Goal: Information Seeking & Learning: Check status

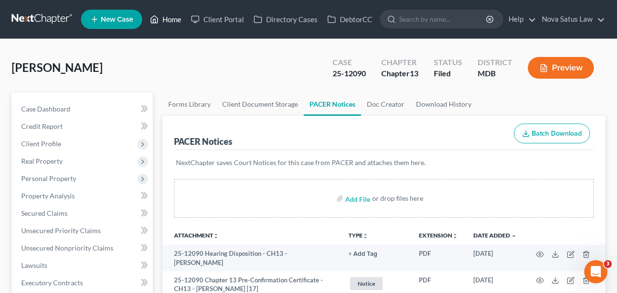
click at [170, 24] on link "Home" at bounding box center [165, 19] width 41 height 17
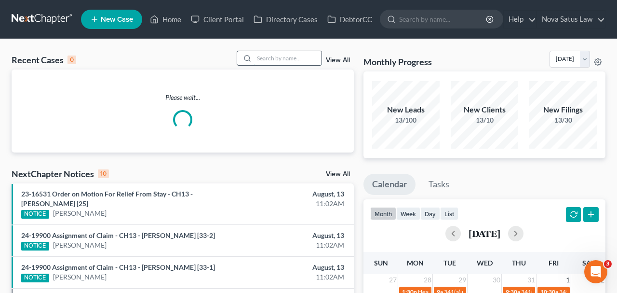
click at [258, 58] on input "search" at bounding box center [288, 58] width 68 height 14
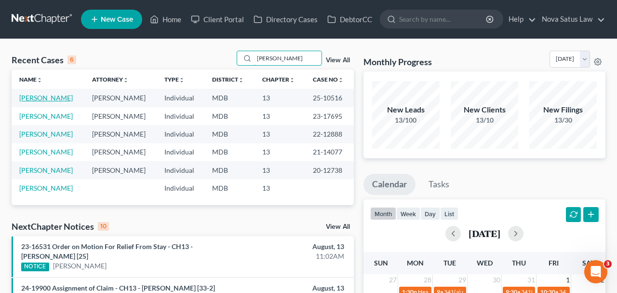
type input "[PERSON_NAME]"
click at [47, 97] on link "[PERSON_NAME]" at bounding box center [46, 98] width 54 height 8
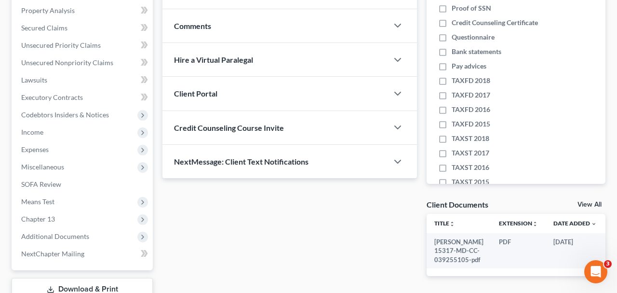
scroll to position [201, 0]
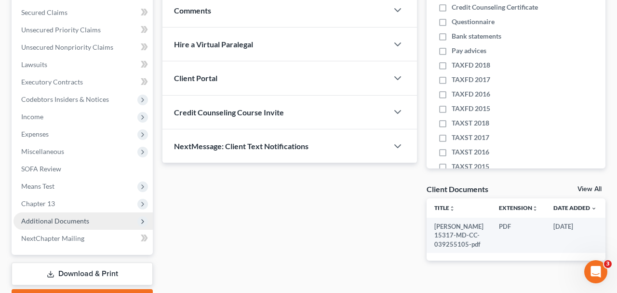
click at [86, 220] on span "Additional Documents" at bounding box center [55, 221] width 68 height 8
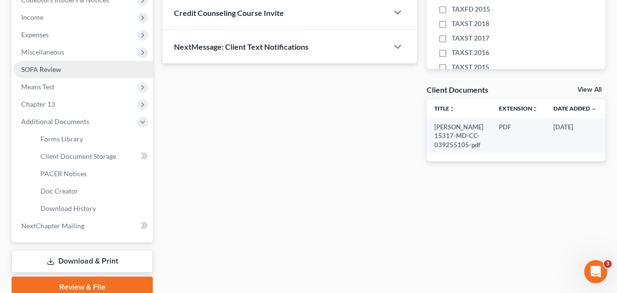
scroll to position [301, 0]
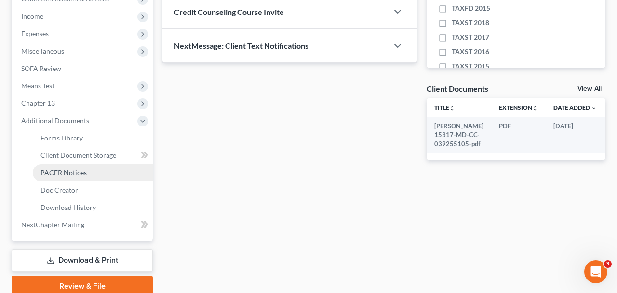
click at [80, 172] on span "PACER Notices" at bounding box center [64, 172] width 46 height 8
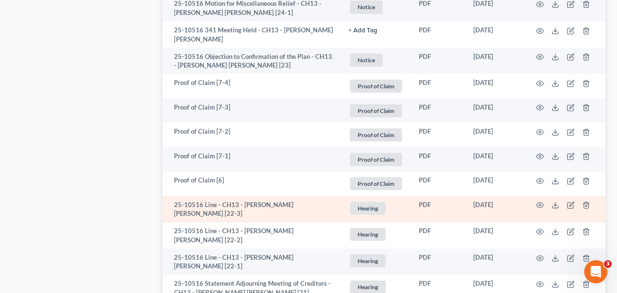
scroll to position [2004, 0]
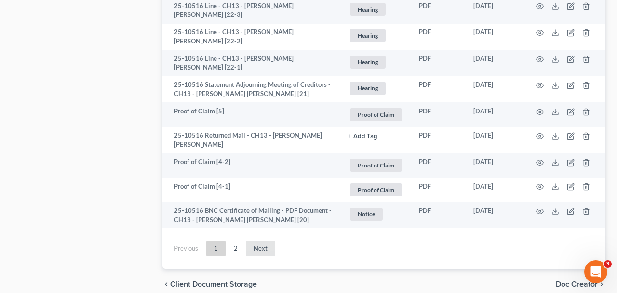
click at [259, 241] on link "Next" at bounding box center [260, 248] width 29 height 15
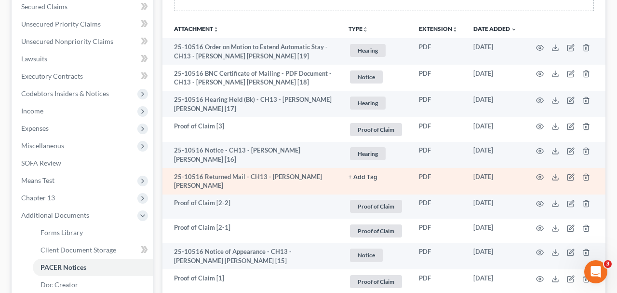
scroll to position [177, 0]
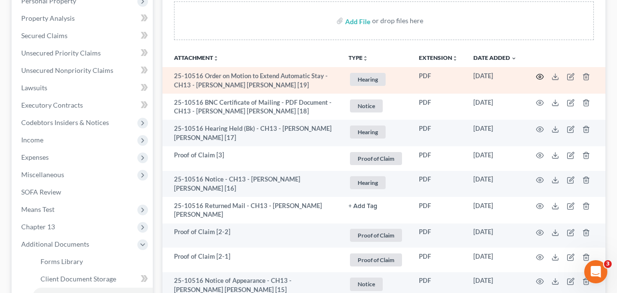
click at [539, 74] on icon "button" at bounding box center [540, 77] width 8 height 8
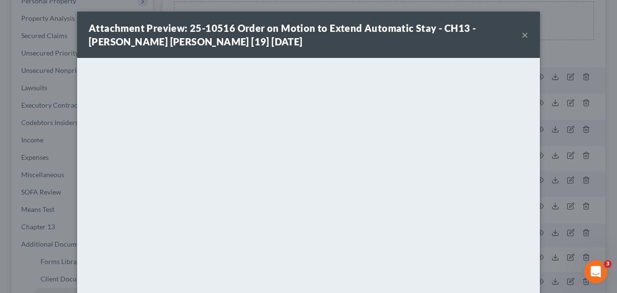
click at [524, 35] on button "×" at bounding box center [525, 35] width 7 height 12
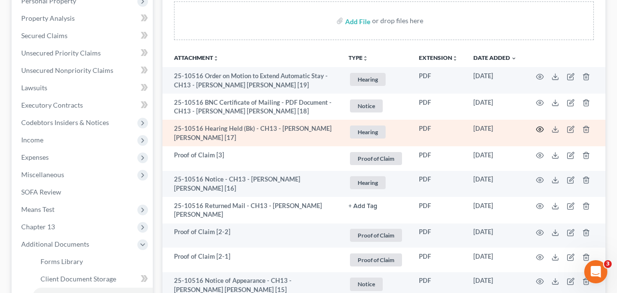
click at [538, 125] on icon "button" at bounding box center [540, 129] width 8 height 8
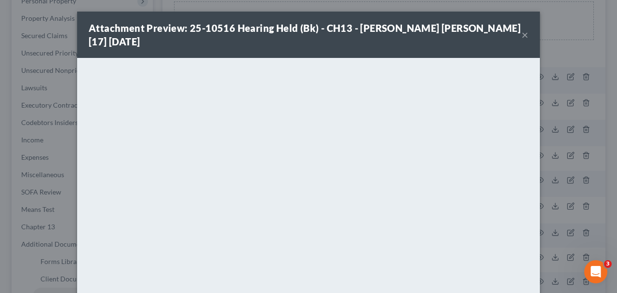
click at [524, 29] on button "×" at bounding box center [525, 35] width 7 height 12
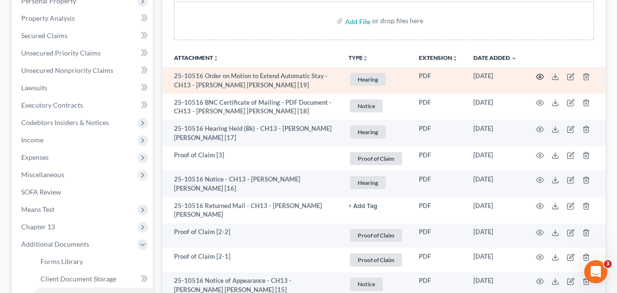
click at [538, 73] on icon "button" at bounding box center [540, 77] width 8 height 8
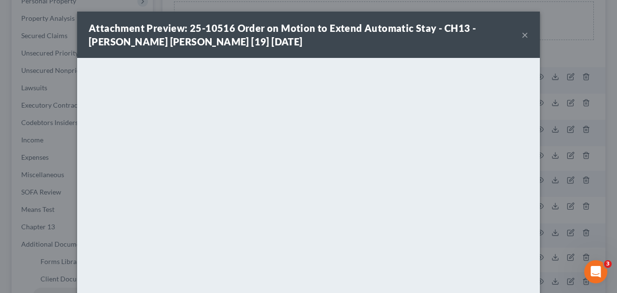
drag, startPoint x: 523, startPoint y: 34, endPoint x: 475, endPoint y: 54, distance: 51.9
click at [515, 39] on div "Attachment Preview: 25-10516 Order on Motion to Extend Automatic Stay - CH13 - …" at bounding box center [308, 35] width 463 height 46
click at [526, 36] on button "×" at bounding box center [525, 35] width 7 height 12
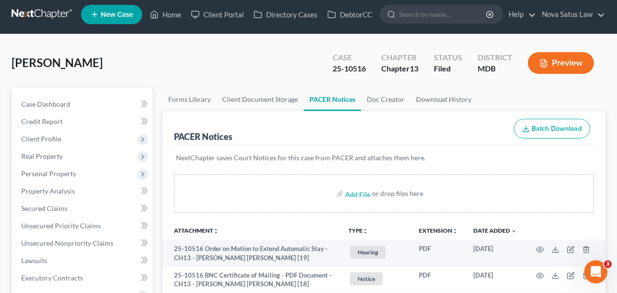
scroll to position [0, 0]
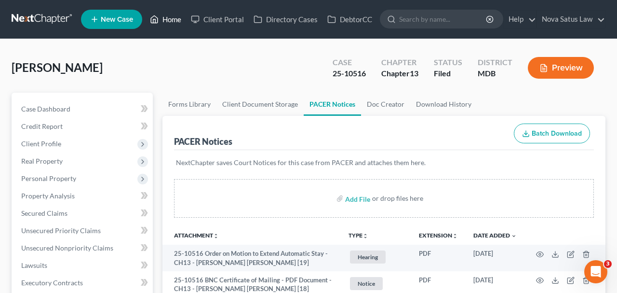
click at [171, 20] on link "Home" at bounding box center [165, 19] width 41 height 17
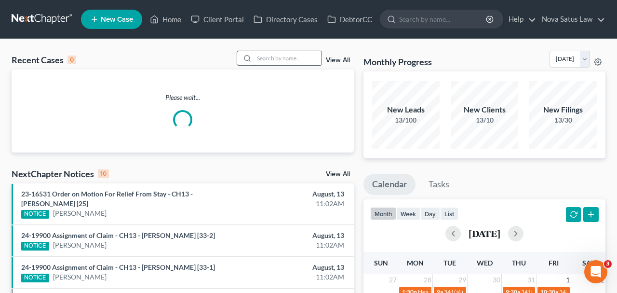
click at [255, 58] on input "search" at bounding box center [288, 58] width 68 height 14
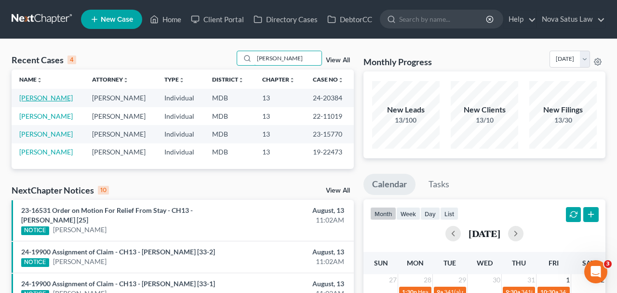
type input "[PERSON_NAME]"
click at [29, 96] on link "[PERSON_NAME]" at bounding box center [46, 98] width 54 height 8
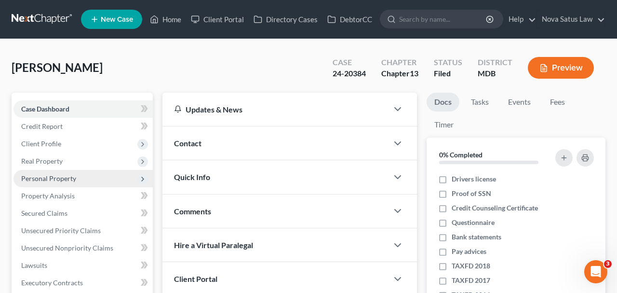
scroll to position [201, 0]
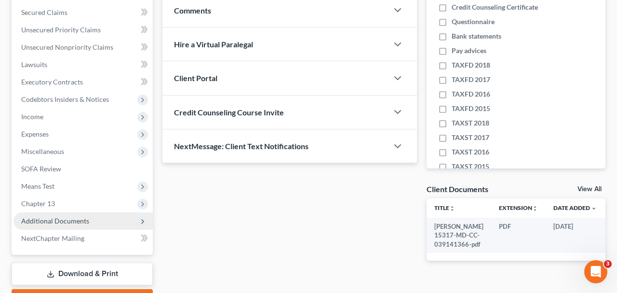
click at [62, 218] on span "Additional Documents" at bounding box center [55, 221] width 68 height 8
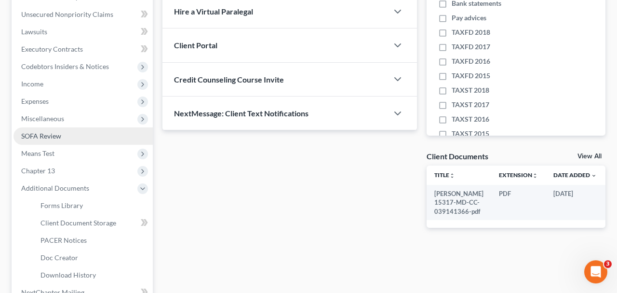
scroll to position [251, 0]
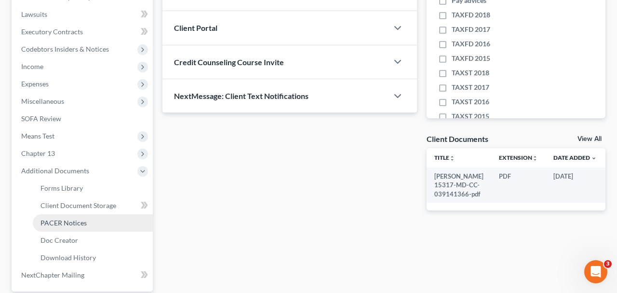
click at [71, 221] on span "PACER Notices" at bounding box center [64, 222] width 46 height 8
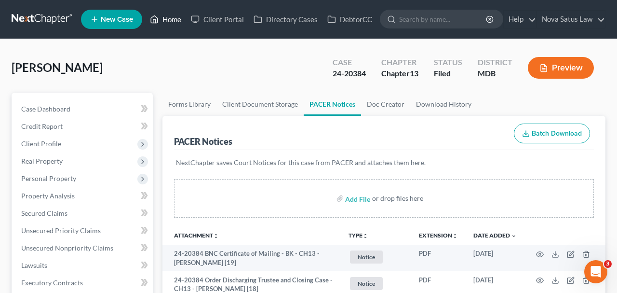
click at [174, 26] on link "Home" at bounding box center [165, 19] width 41 height 17
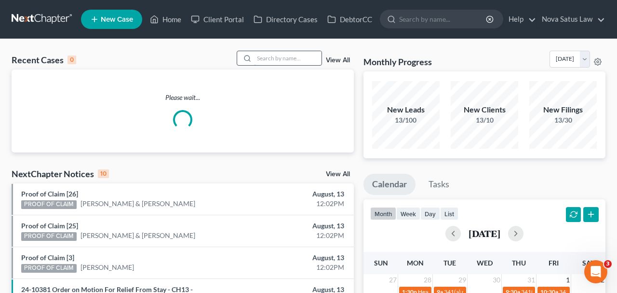
click at [268, 54] on input "search" at bounding box center [288, 58] width 68 height 14
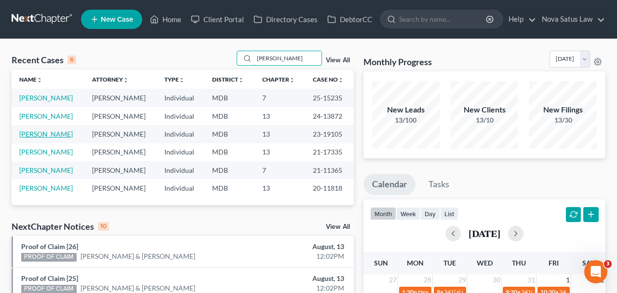
type input "[PERSON_NAME]"
click at [72, 135] on link "[PERSON_NAME]" at bounding box center [46, 134] width 54 height 8
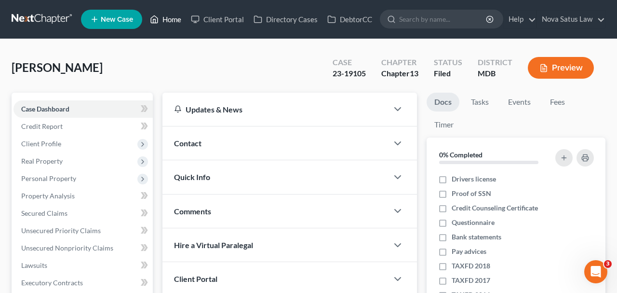
click at [175, 14] on link "Home" at bounding box center [165, 19] width 41 height 17
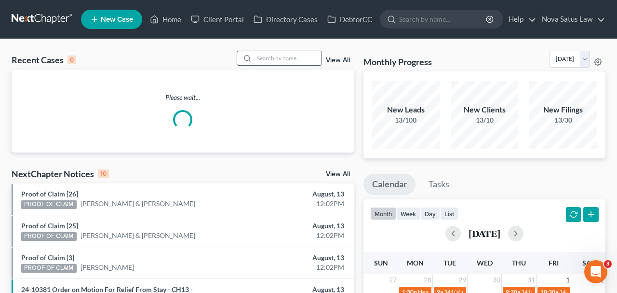
drag, startPoint x: 298, startPoint y: 61, endPoint x: 298, endPoint y: 52, distance: 9.7
click at [298, 57] on input "search" at bounding box center [288, 58] width 68 height 14
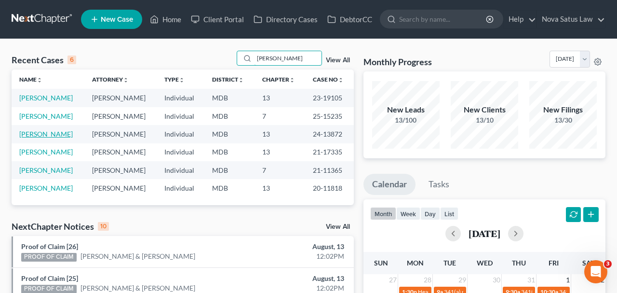
type input "[PERSON_NAME]"
click at [57, 132] on link "[PERSON_NAME]" at bounding box center [46, 134] width 54 height 8
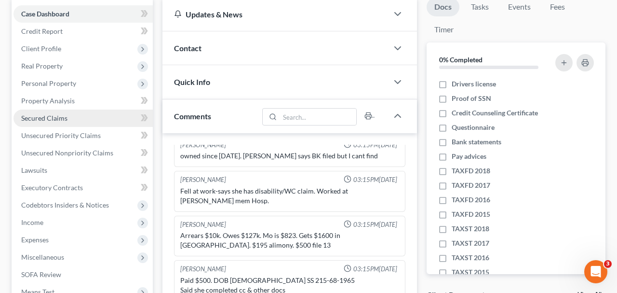
scroll to position [251, 0]
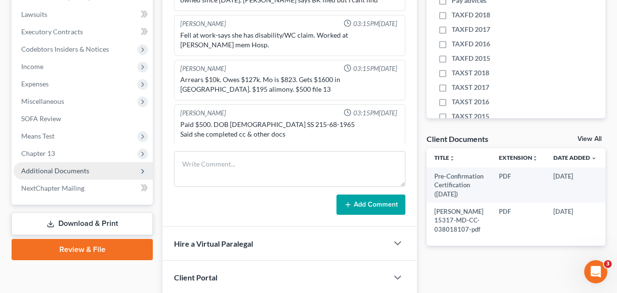
click at [47, 169] on span "Additional Documents" at bounding box center [55, 170] width 68 height 8
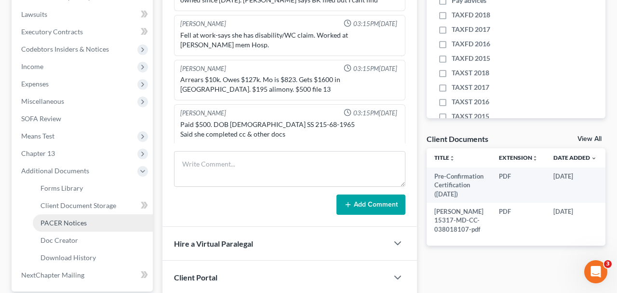
click at [76, 221] on span "PACER Notices" at bounding box center [64, 222] width 46 height 8
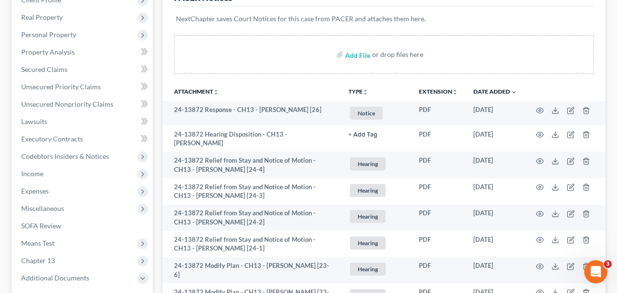
scroll to position [150, 0]
